Goal: Check status: Check status

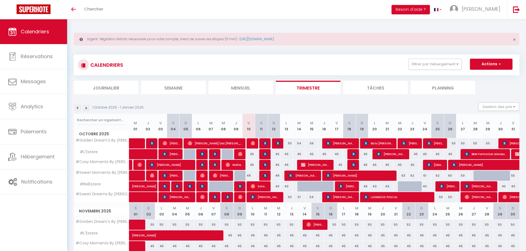
select select
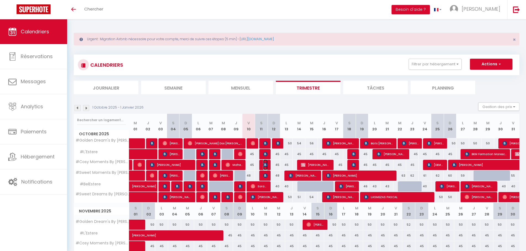
click at [264, 165] on img at bounding box center [265, 165] width 4 height 4
select select "OK"
select select "KO"
select select "0"
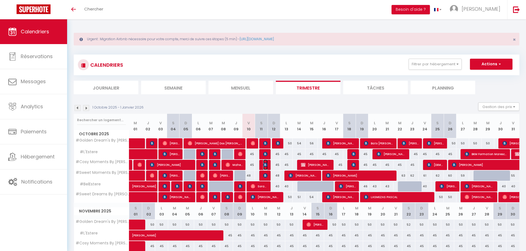
select select "1"
select select
